Goal: Task Accomplishment & Management: Use online tool/utility

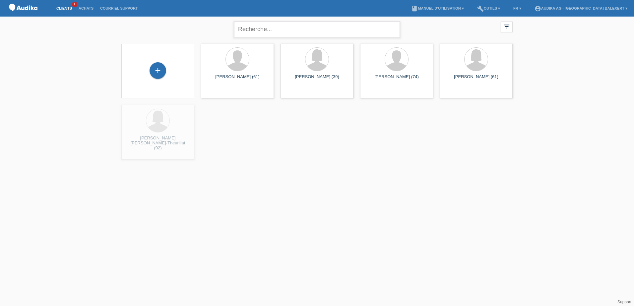
click at [251, 33] on input "text" at bounding box center [317, 30] width 166 height 16
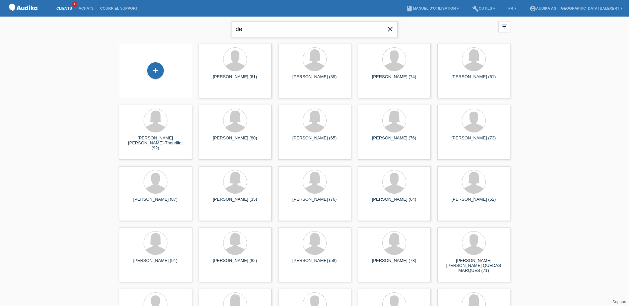
type input "d"
type input "demiri"
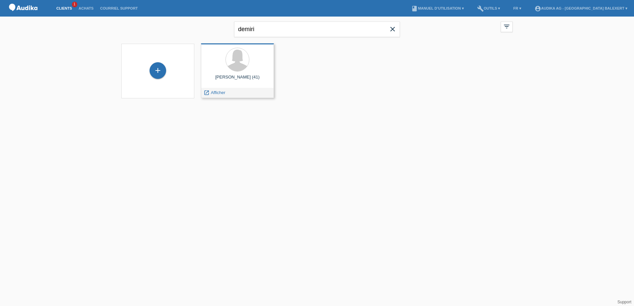
click at [221, 71] on div at bounding box center [237, 60] width 62 height 25
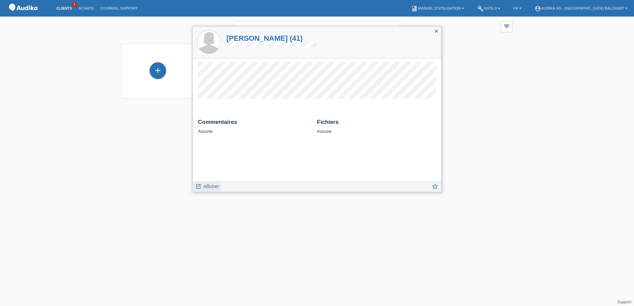
click at [206, 187] on span "Afficher" at bounding box center [211, 186] width 16 height 5
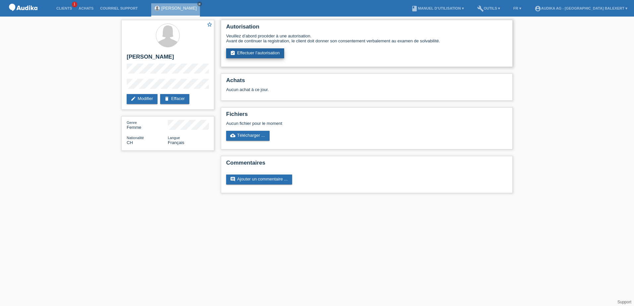
click at [261, 54] on link "assignment_turned_in Effectuer l’autorisation" at bounding box center [255, 53] width 58 height 10
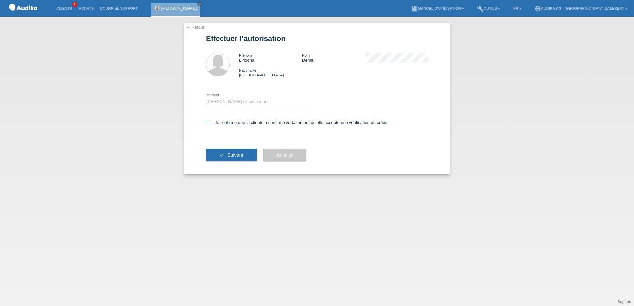
click at [209, 122] on icon at bounding box center [208, 122] width 4 height 4
click at [209, 122] on input "Je confirme que la cliente a confirmé verbalement qu'elle accepte une vérificat…" at bounding box center [208, 122] width 4 height 4
checkbox input "true"
click at [227, 102] on select "Veuillez sélectionner CHF 1.00 - CHF 499.00 CHF 500.00 - CHF 1'999.00 CHF 2'000…" at bounding box center [258, 102] width 104 height 8
select select "3"
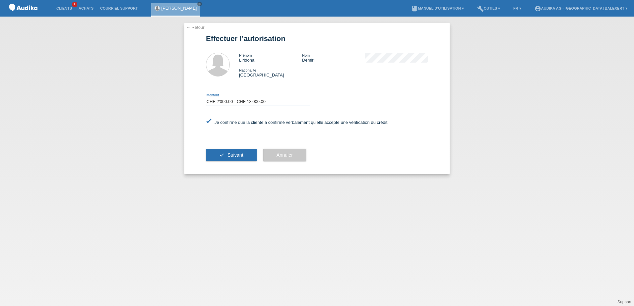
click at [206, 98] on select "Veuillez sélectionner CHF 1.00 - CHF 499.00 CHF 500.00 - CHF 1'999.00 CHF 2'000…" at bounding box center [258, 102] width 104 height 8
click at [232, 153] on span "Suivant" at bounding box center [235, 155] width 16 height 5
